Goal: Navigation & Orientation: Find specific page/section

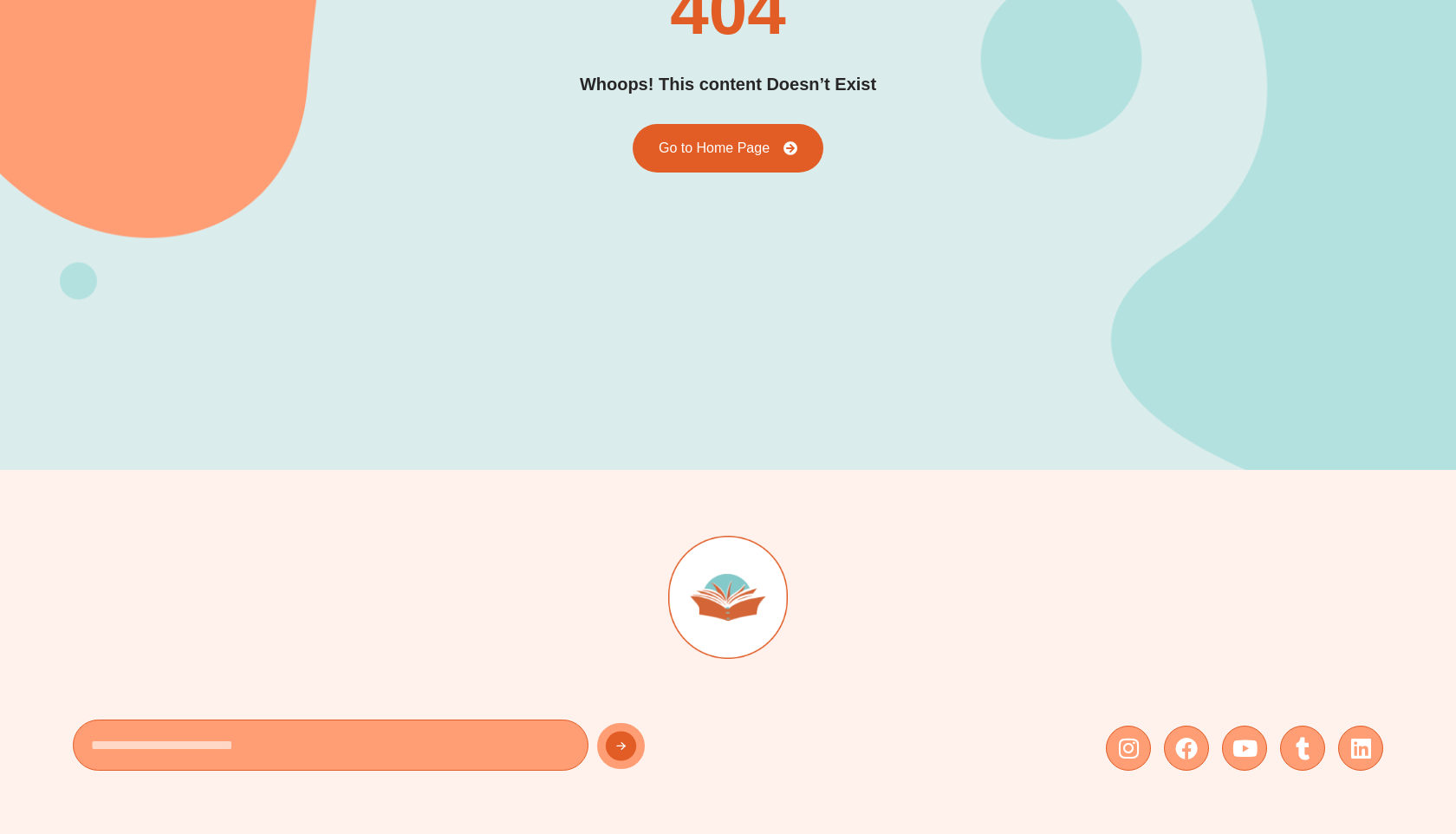
scroll to position [49, 0]
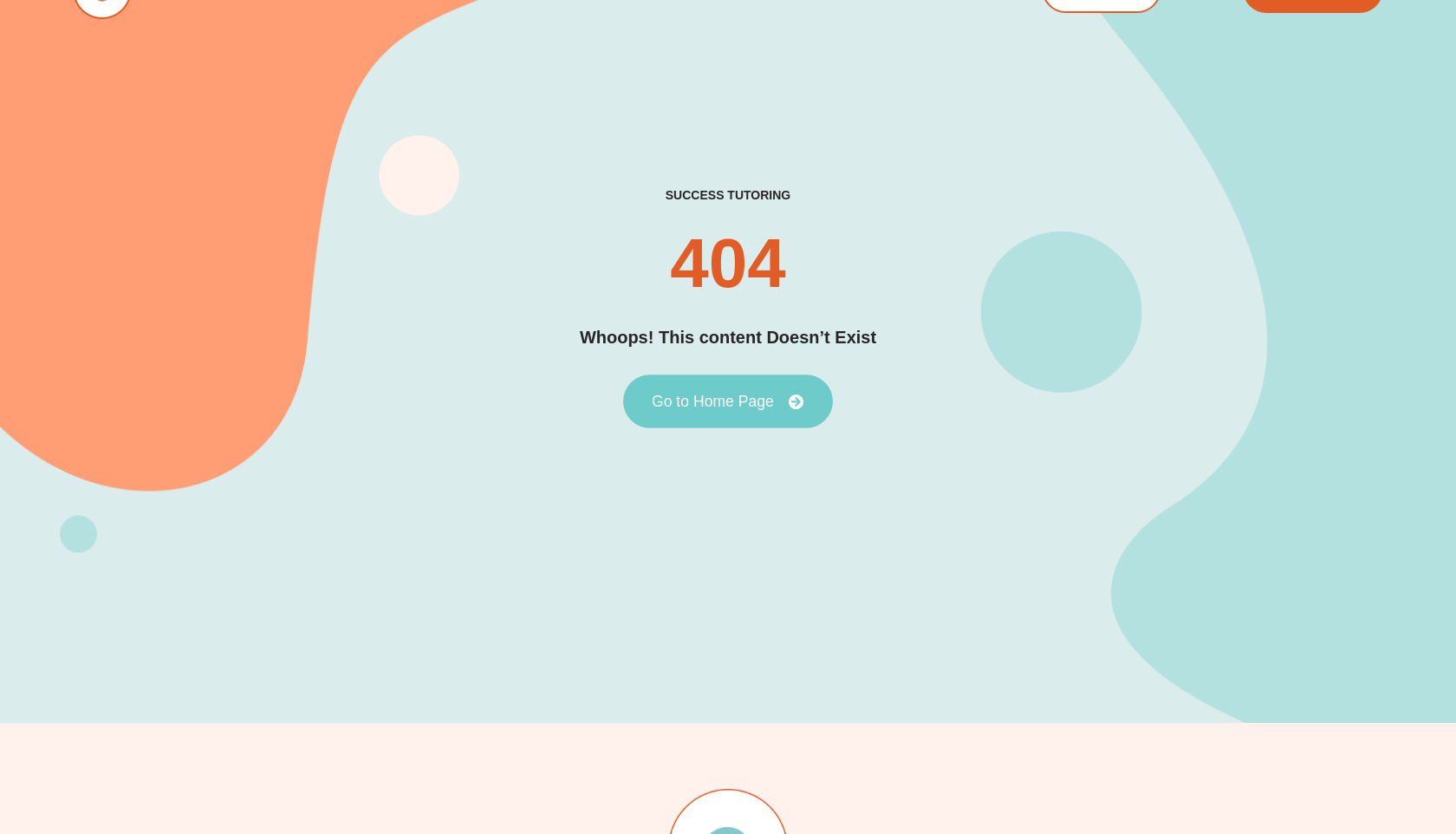
click at [744, 385] on link "Go to Home Page" at bounding box center [727, 401] width 209 height 53
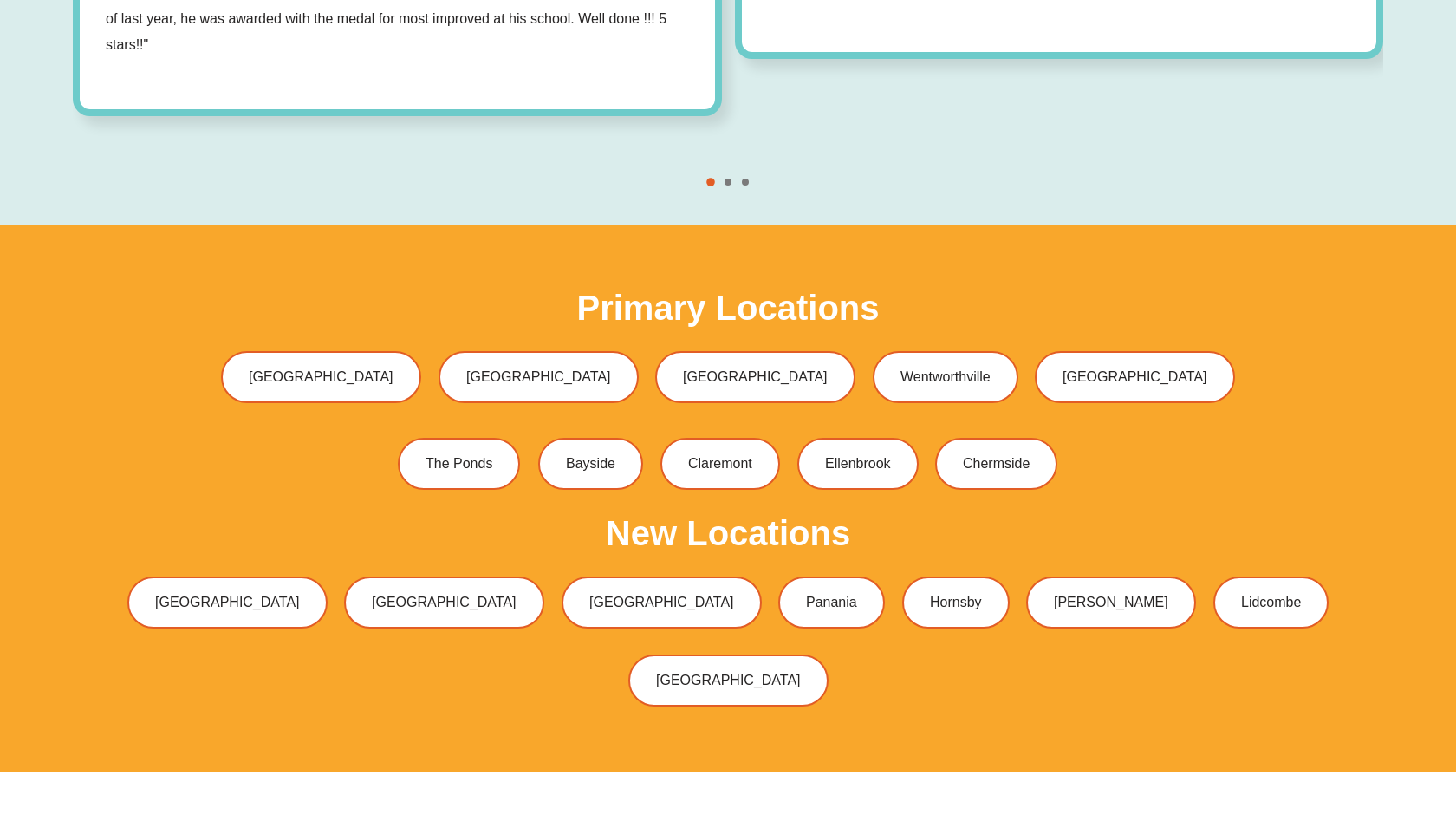
scroll to position [5529, 0]
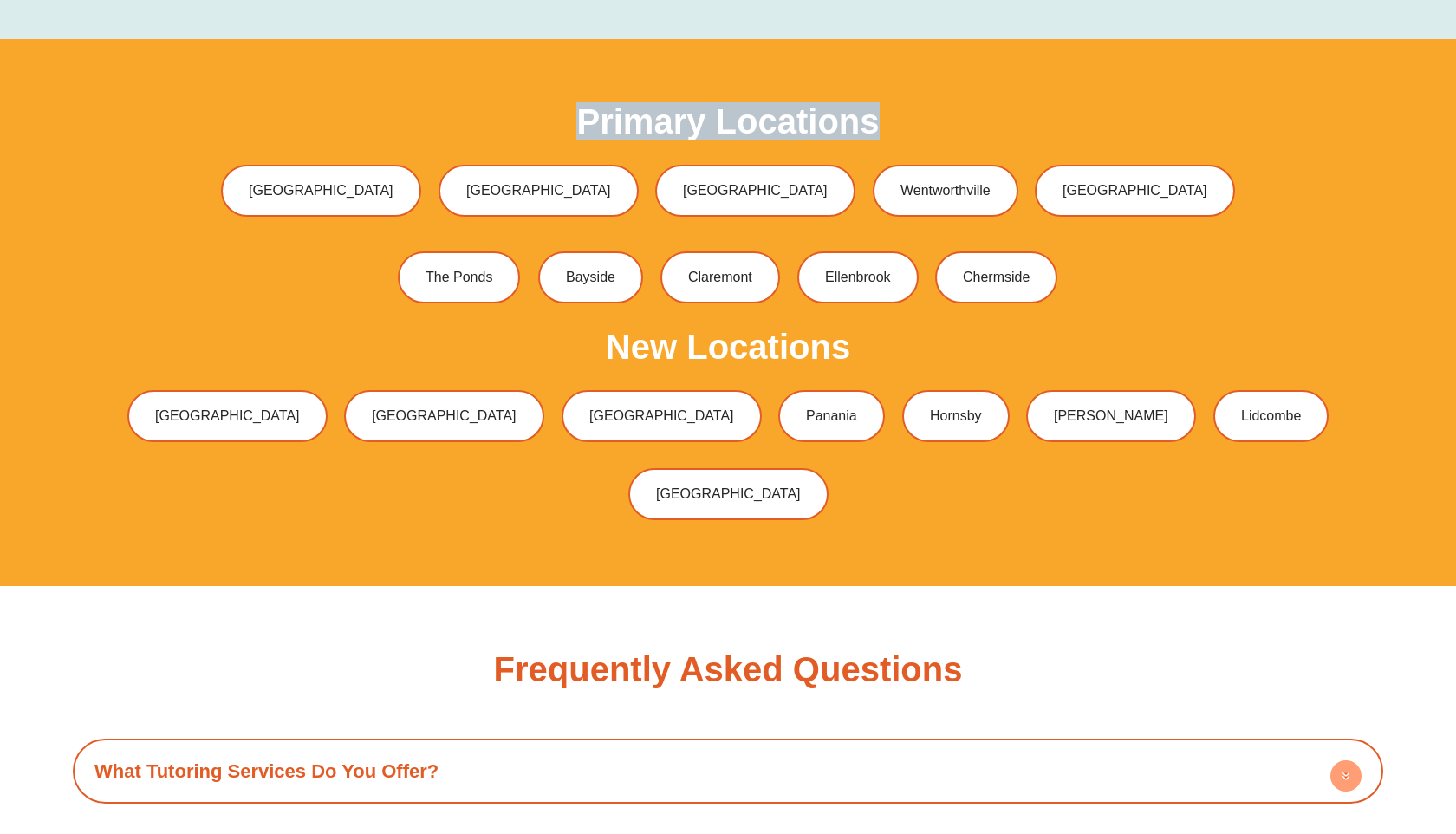
drag, startPoint x: 575, startPoint y: 89, endPoint x: 881, endPoint y: 96, distance: 306.1
click at [881, 104] on div "Primary Locations [GEOGRAPHIC_DATA] [GEOGRAPHIC_DATA] [GEOGRAPHIC_DATA] [GEOGRA…" at bounding box center [728, 208] width 1311 height 208
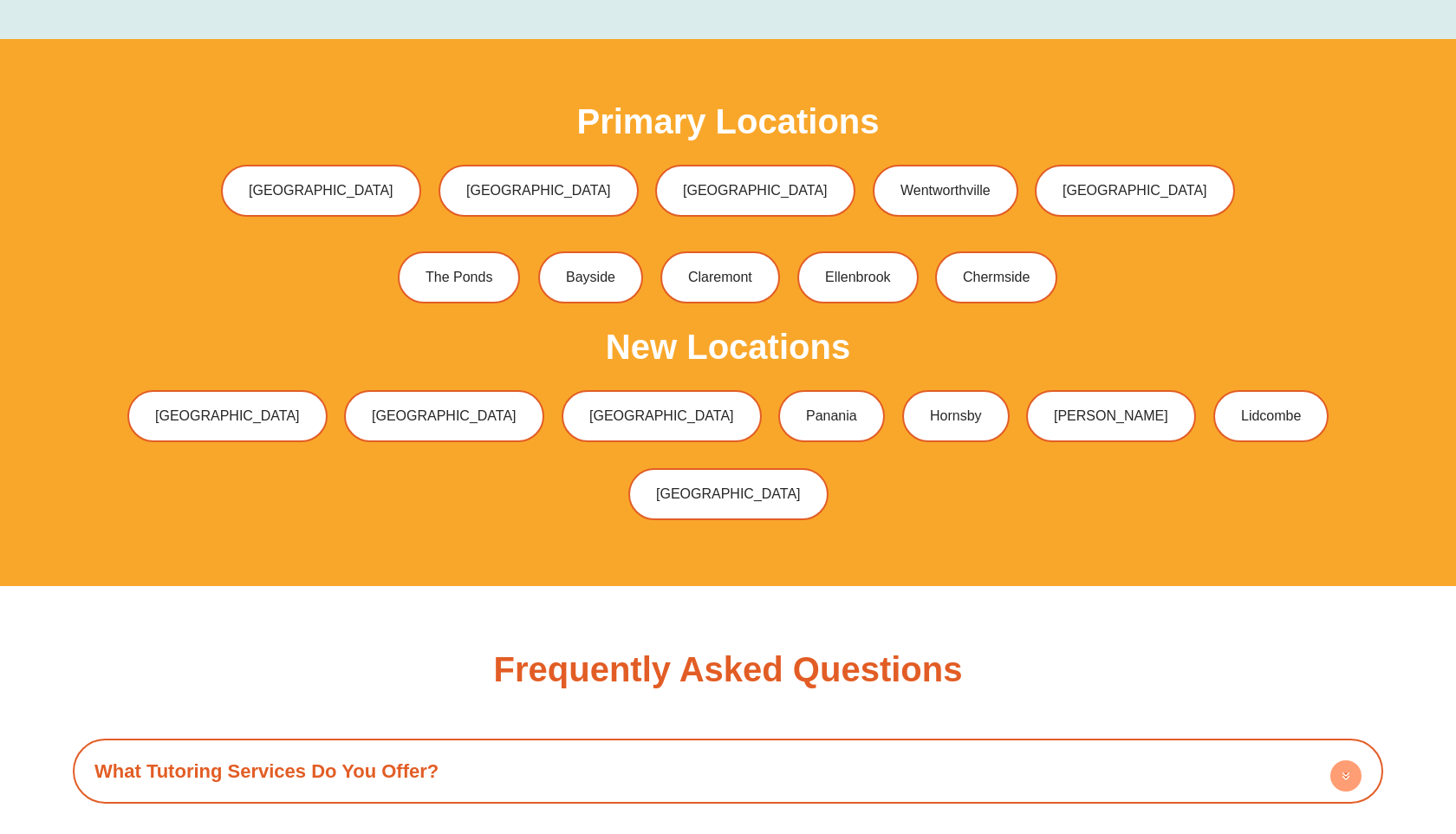
click at [791, 652] on h2 "Frequently Asked Questions" at bounding box center [728, 669] width 469 height 34
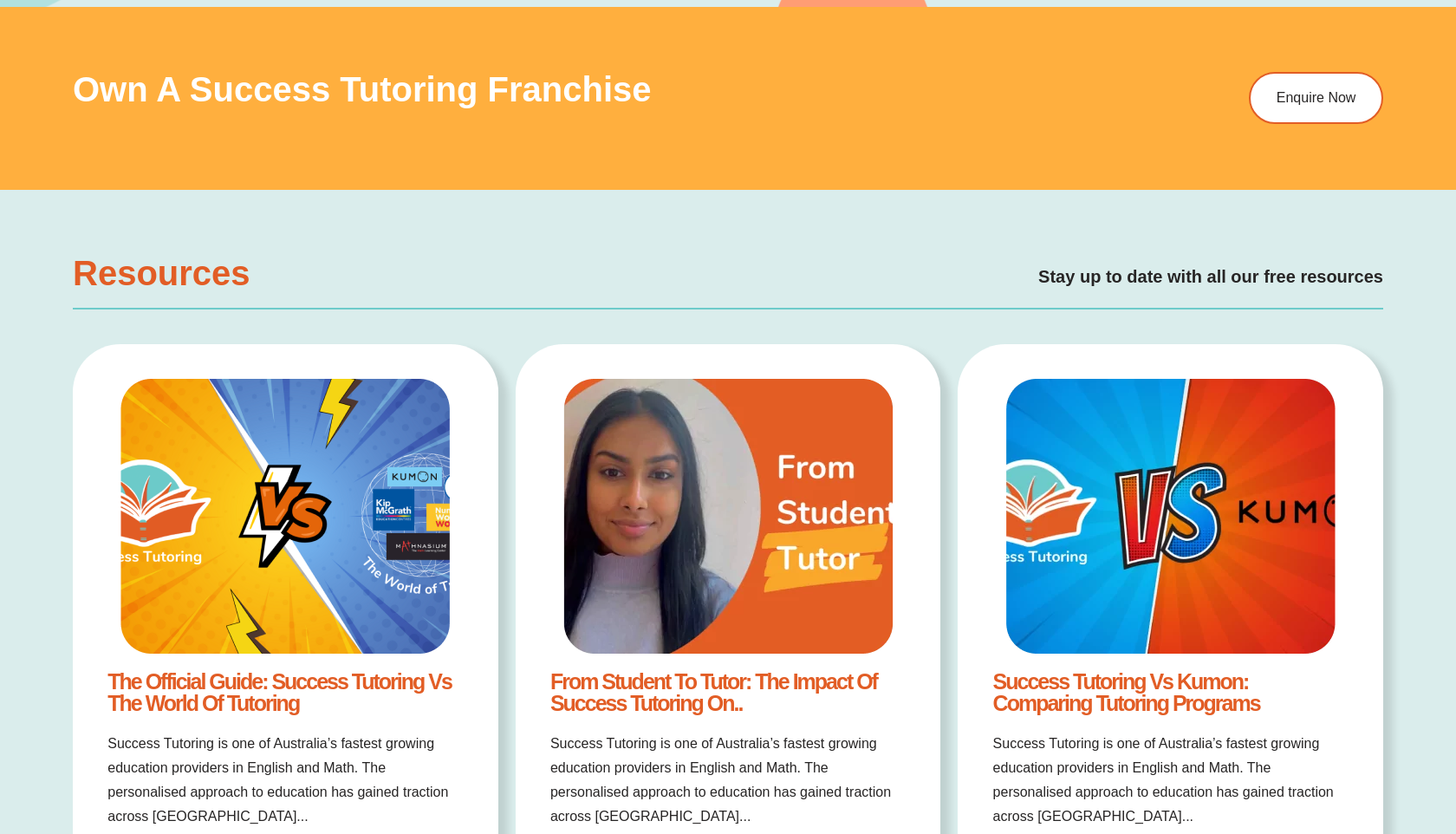
scroll to position [2869, 0]
